Goal: Task Accomplishment & Management: Manage account settings

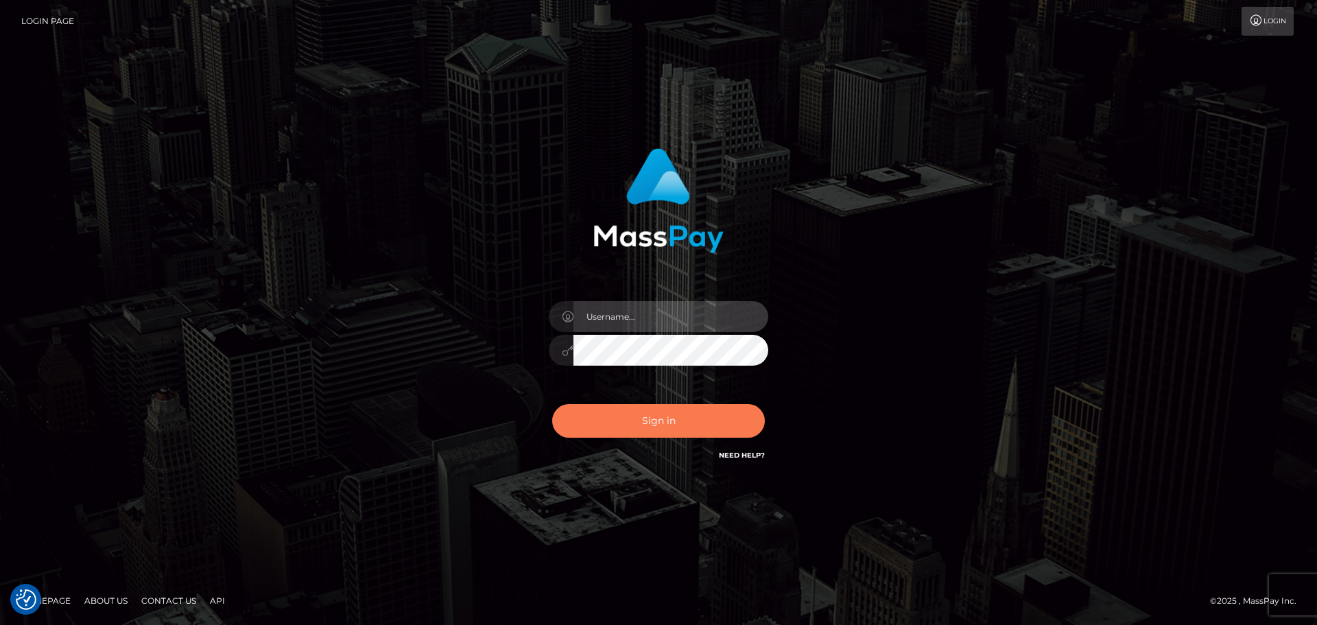
type input "Bedis"
click at [693, 420] on button "Sign in" at bounding box center [658, 421] width 213 height 34
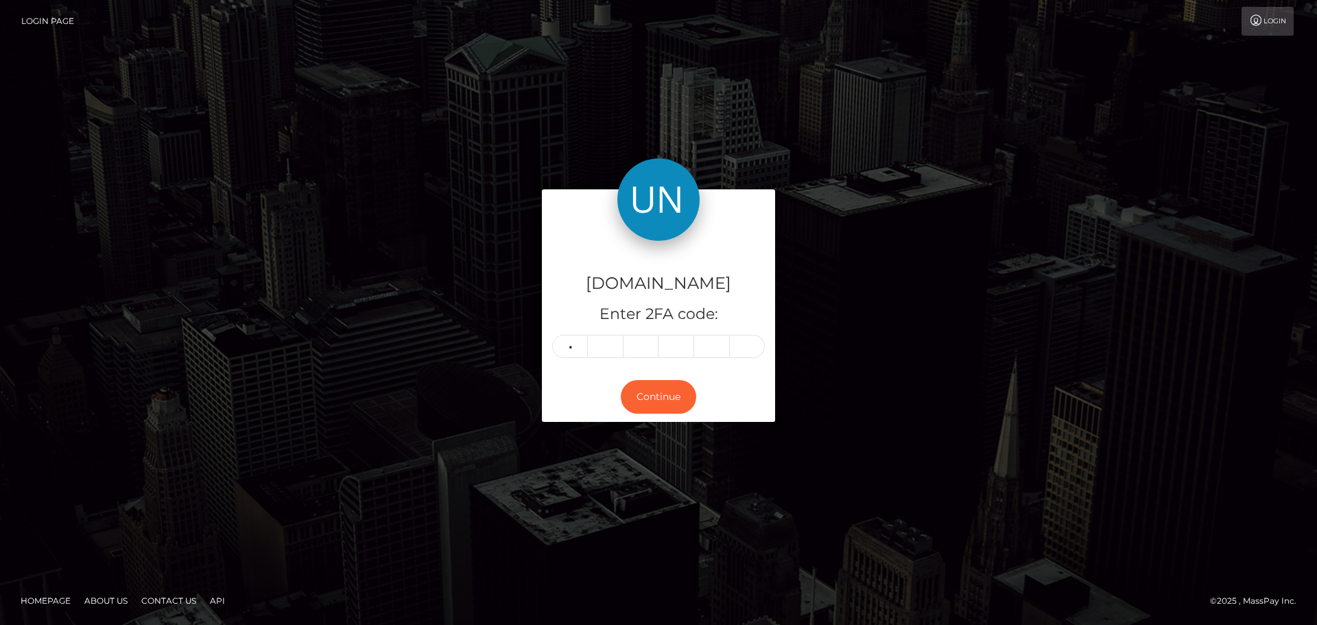
type input "6"
type input "3"
type input "0"
type input "7"
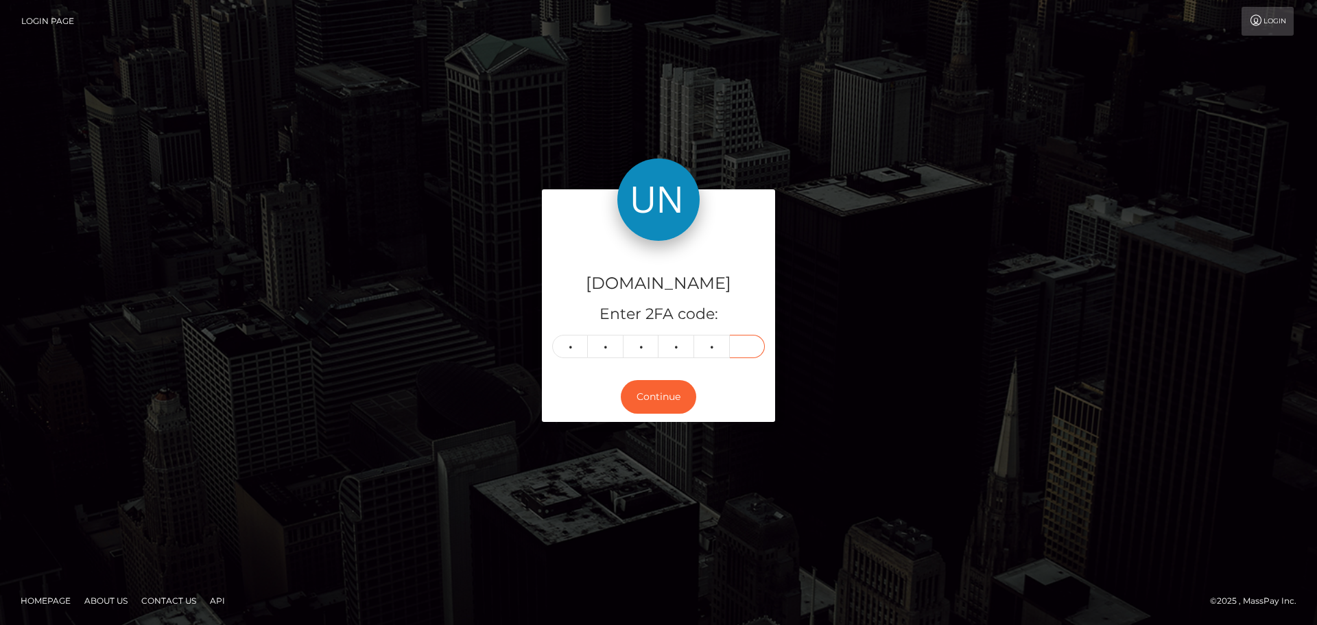
type input "2"
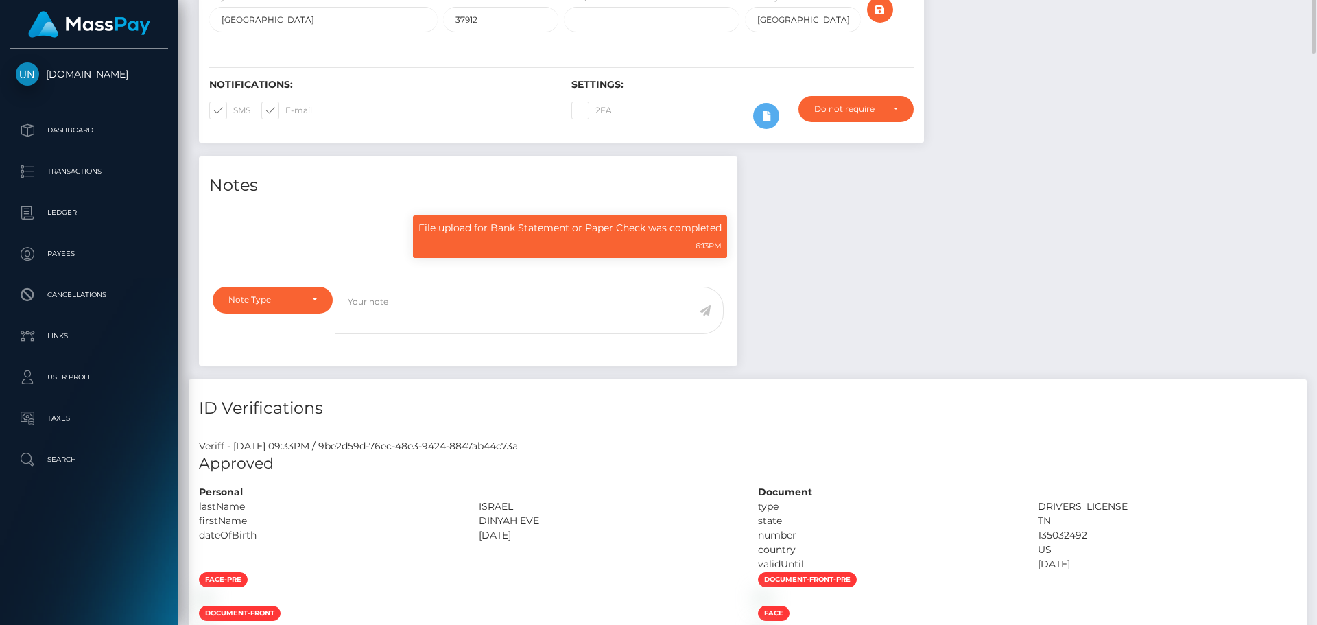
scroll to position [69, 0]
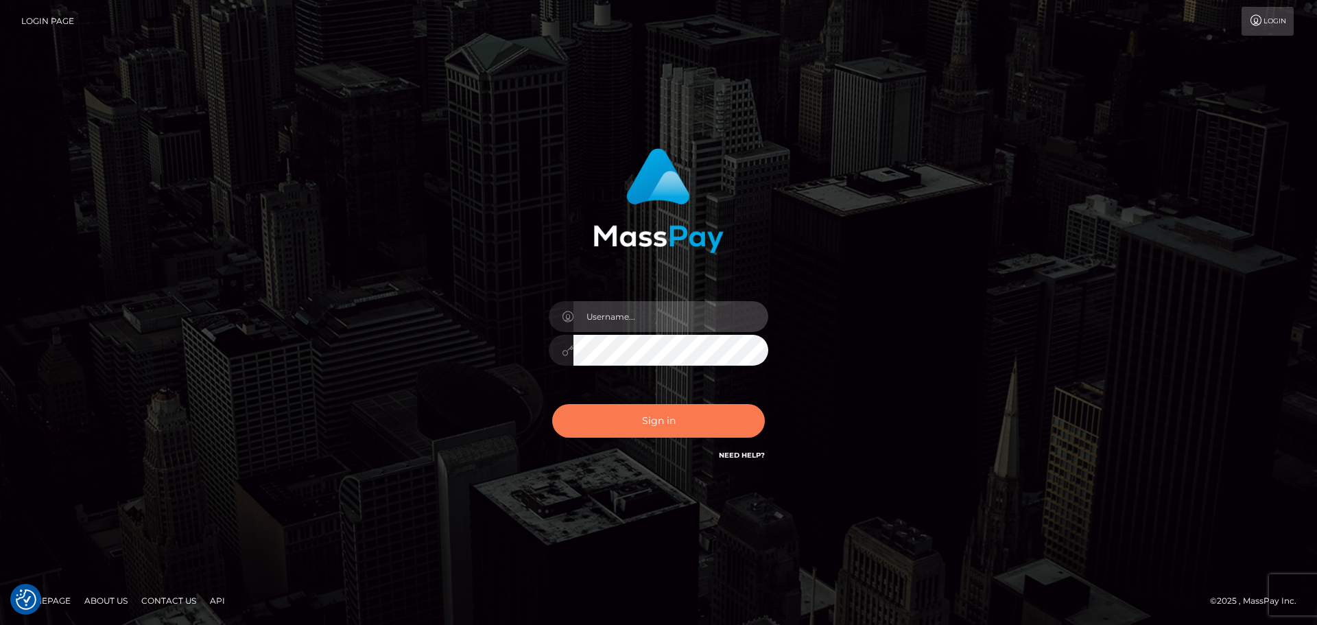
type input "Bedis"
click at [617, 426] on button "Sign in" at bounding box center [658, 421] width 213 height 34
type input "Bedis"
click at [647, 423] on button "Sign in" at bounding box center [658, 421] width 213 height 34
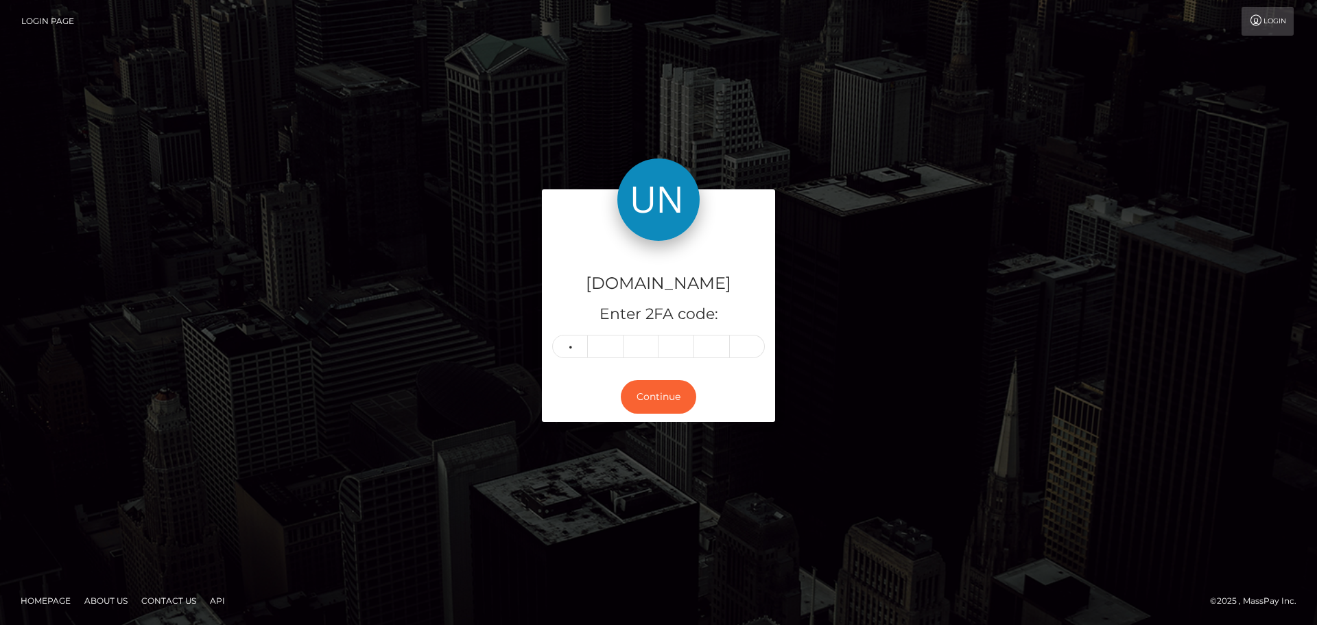
type input "0"
type input "8"
type input "6"
type input "3"
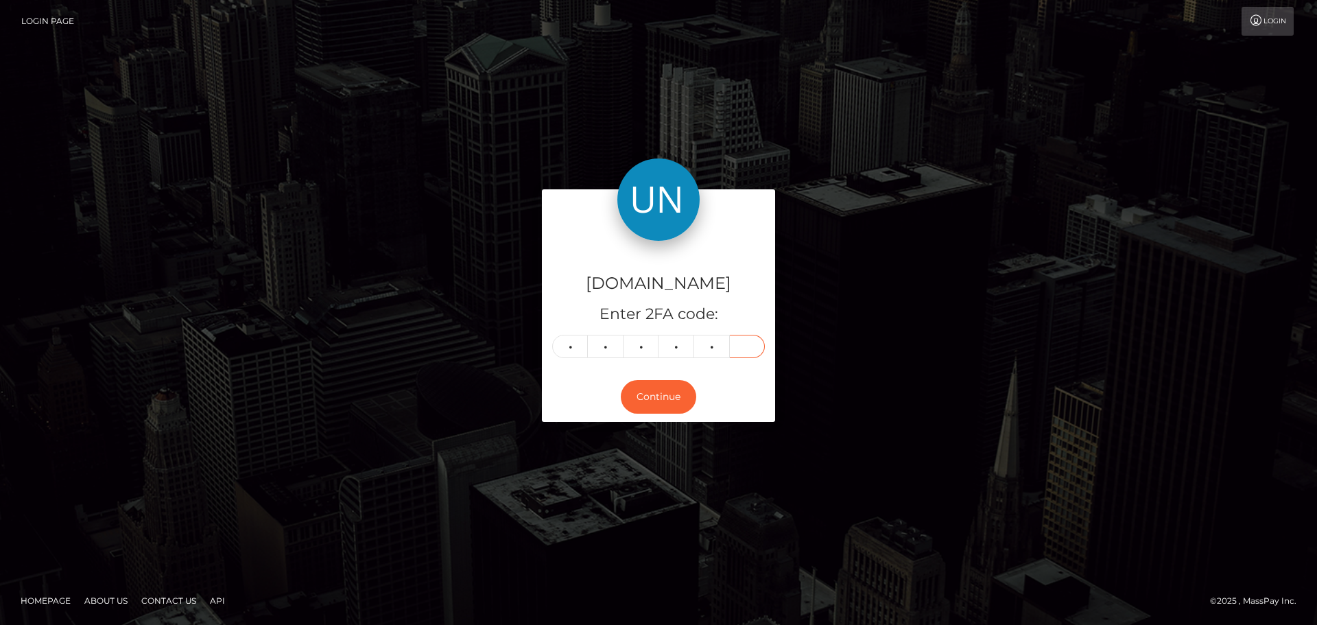
type input "6"
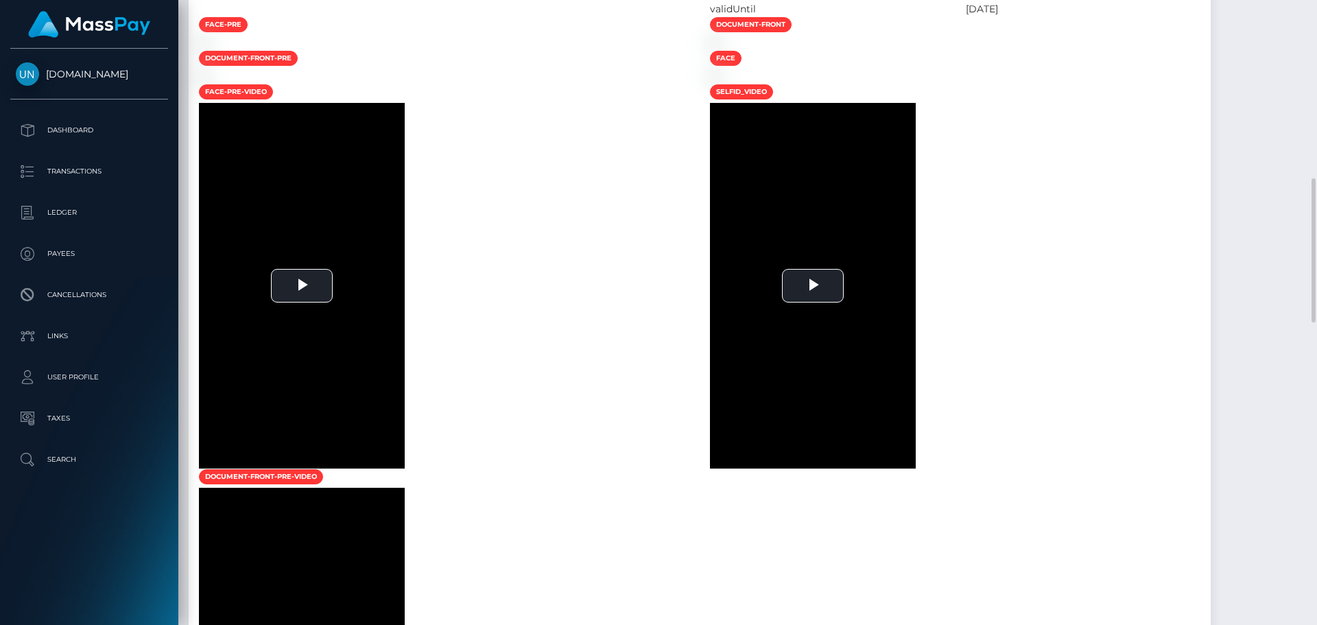
scroll to position [705, 0]
